Goal: Task Accomplishment & Management: Use online tool/utility

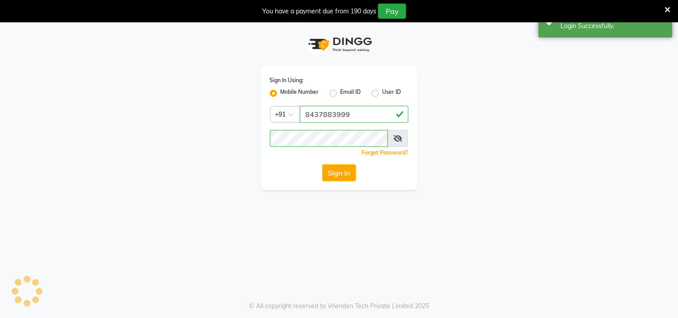
select select "83"
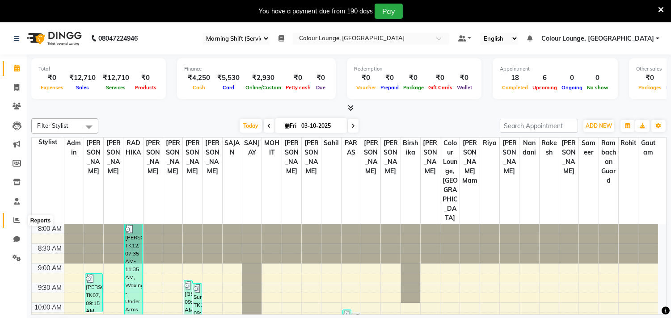
click at [16, 220] on icon at bounding box center [16, 220] width 7 height 7
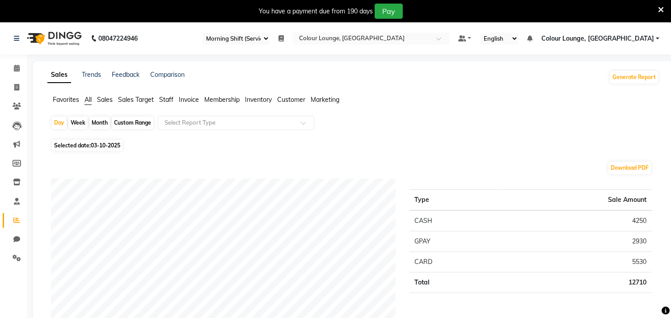
click at [67, 97] on span "Favorites" at bounding box center [66, 100] width 26 height 8
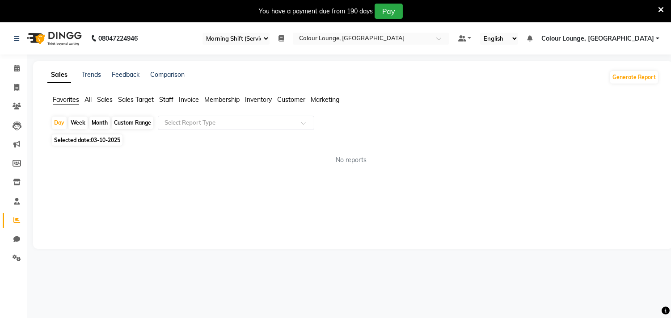
click at [99, 142] on span "03-10-2025" at bounding box center [106, 140] width 30 height 7
select select "10"
select select "2025"
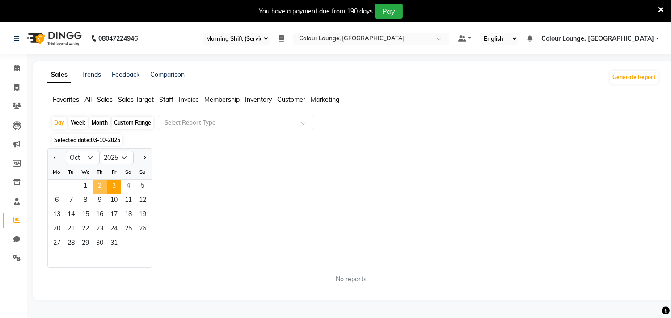
click at [100, 188] on span "2" at bounding box center [100, 187] width 14 height 14
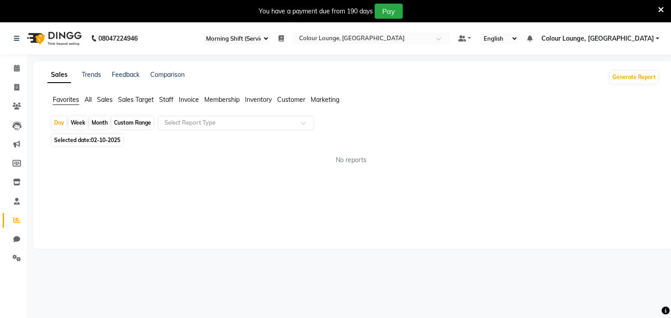
click at [199, 127] on input "text" at bounding box center [227, 123] width 129 height 9
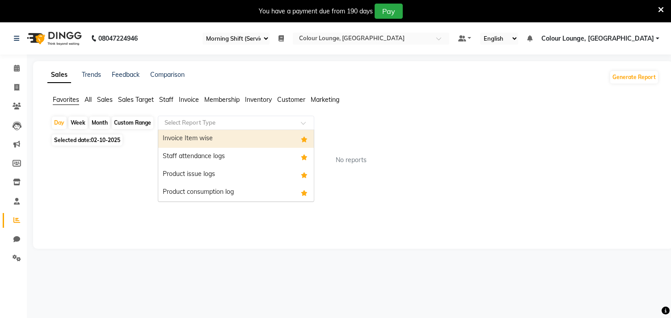
click at [195, 140] on div "Invoice Item wise" at bounding box center [236, 139] width 156 height 18
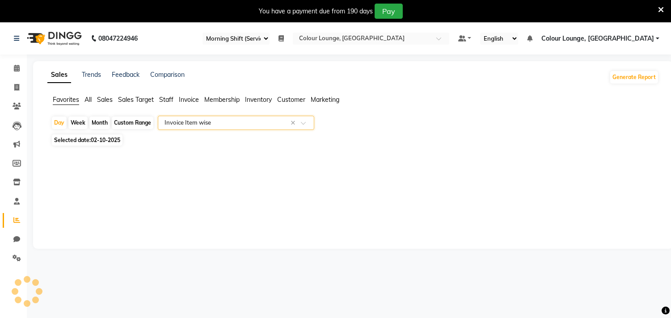
select select "full_report"
select select "csv"
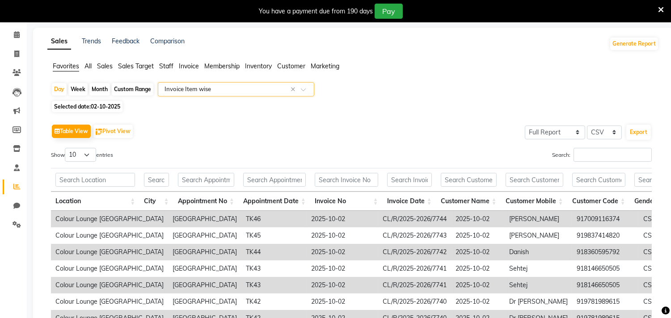
scroll to position [99, 0]
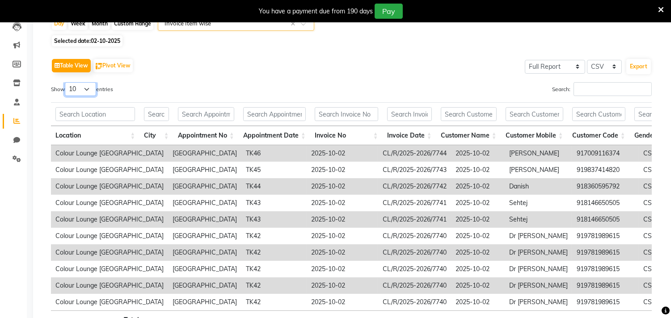
click at [79, 86] on select "10 25 50 100" at bounding box center [80, 89] width 31 height 14
select select "100"
click at [66, 82] on select "10 25 50 100" at bounding box center [80, 89] width 31 height 14
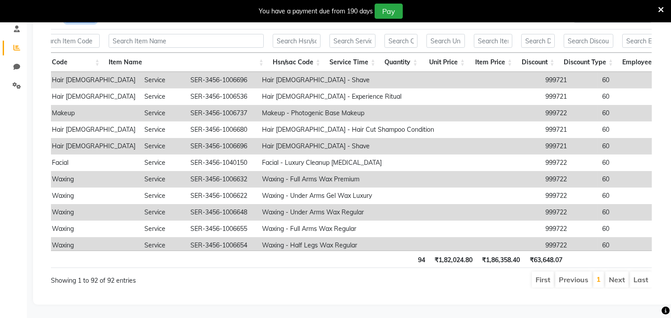
scroll to position [0, 1024]
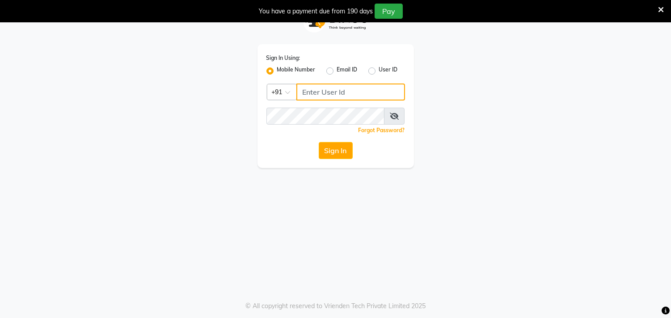
click at [343, 91] on input "Username" at bounding box center [350, 92] width 109 height 17
type input "8437870999"
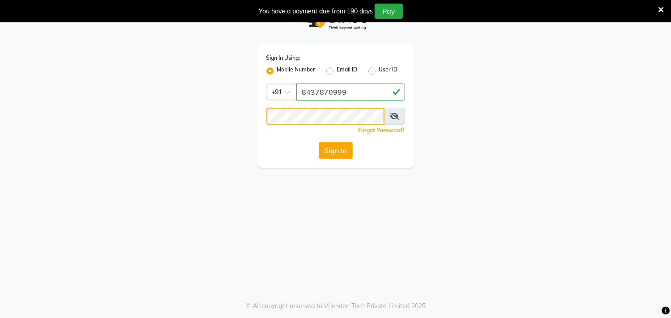
click at [319, 142] on button "Sign In" at bounding box center [336, 150] width 34 height 17
